Goal: Transaction & Acquisition: Book appointment/travel/reservation

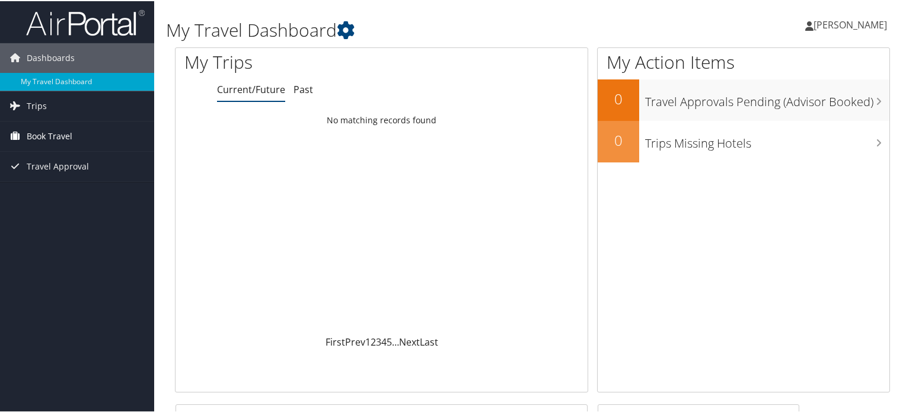
click at [55, 133] on span "Book Travel" at bounding box center [50, 135] width 46 height 30
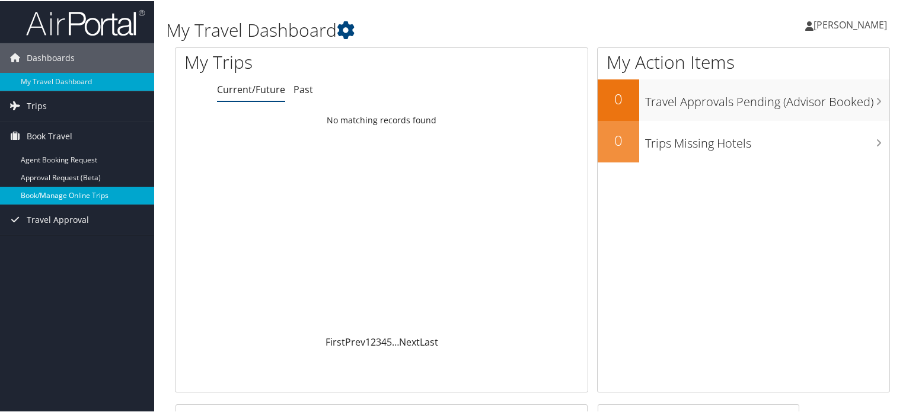
click at [90, 196] on link "Book/Manage Online Trips" at bounding box center [77, 195] width 154 height 18
